Goal: Information Seeking & Learning: Learn about a topic

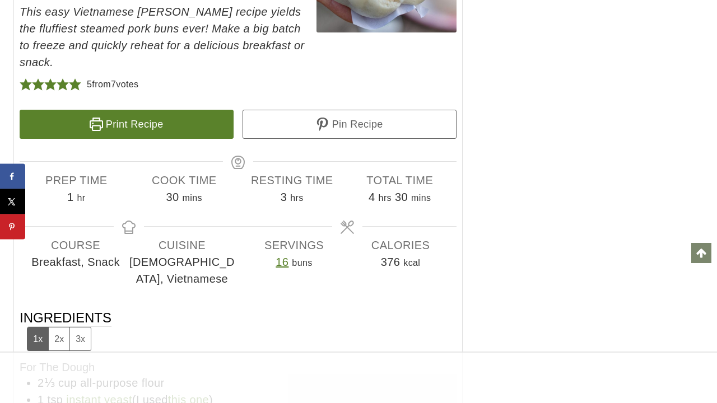
scroll to position [7258, 0]
